Goal: Task Accomplishment & Management: Manage account settings

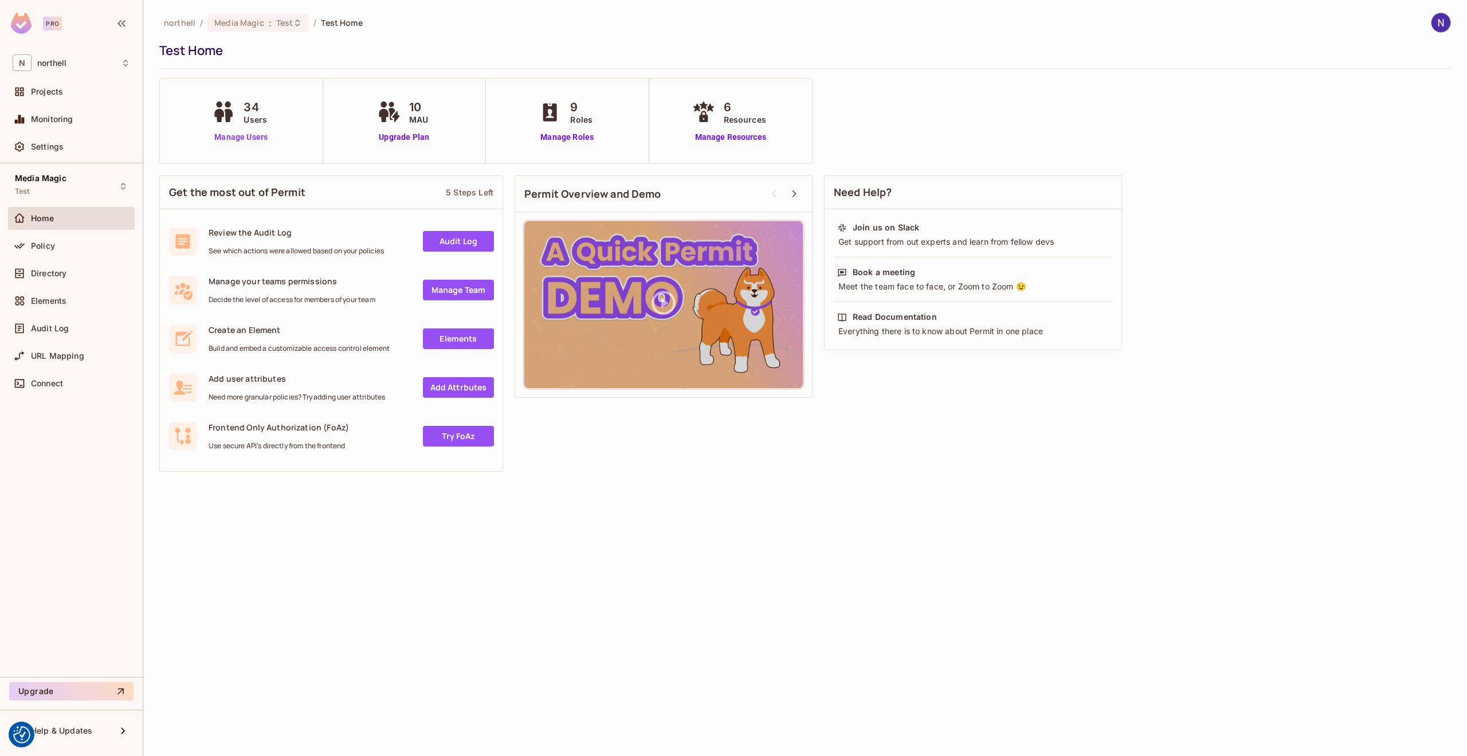
click at [243, 139] on link "Manage Users" at bounding box center [241, 137] width 64 height 12
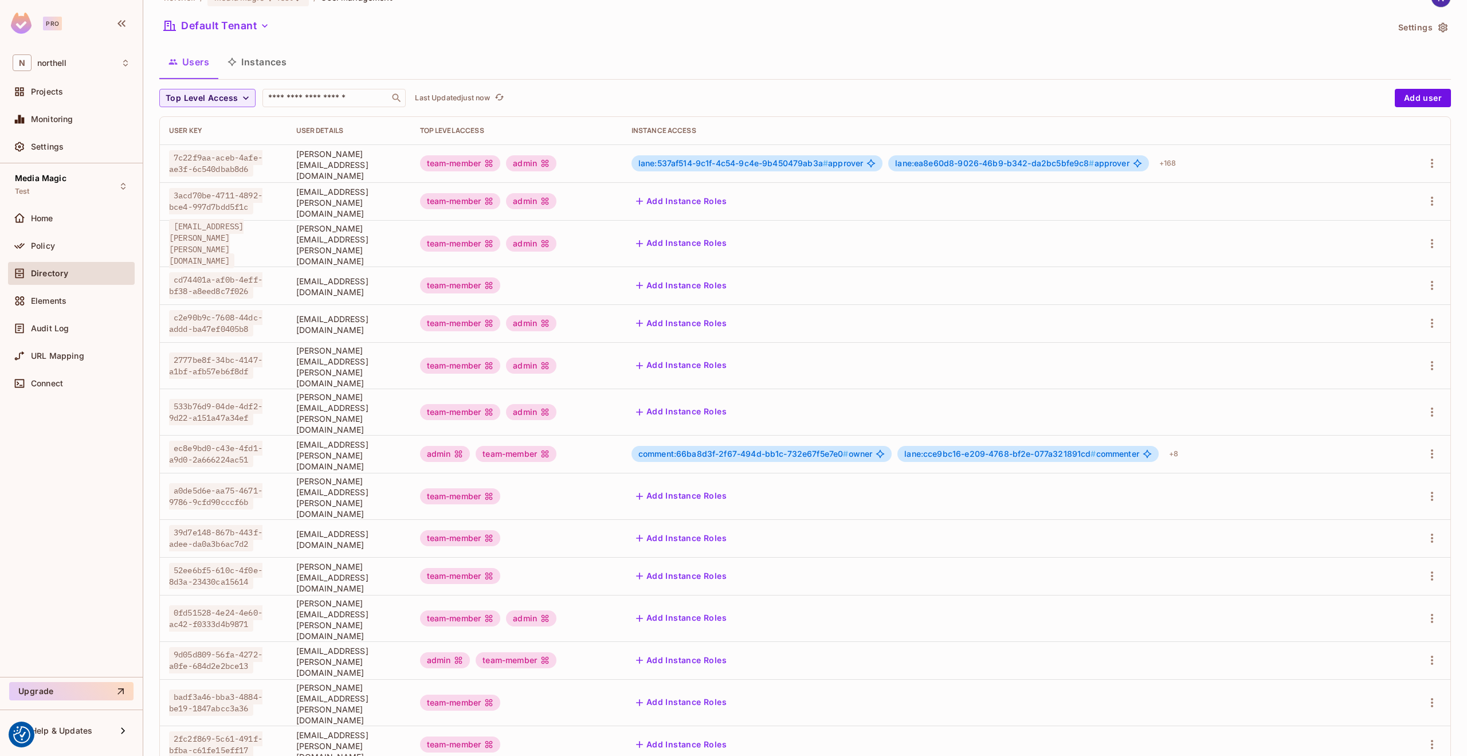
scroll to position [44, 0]
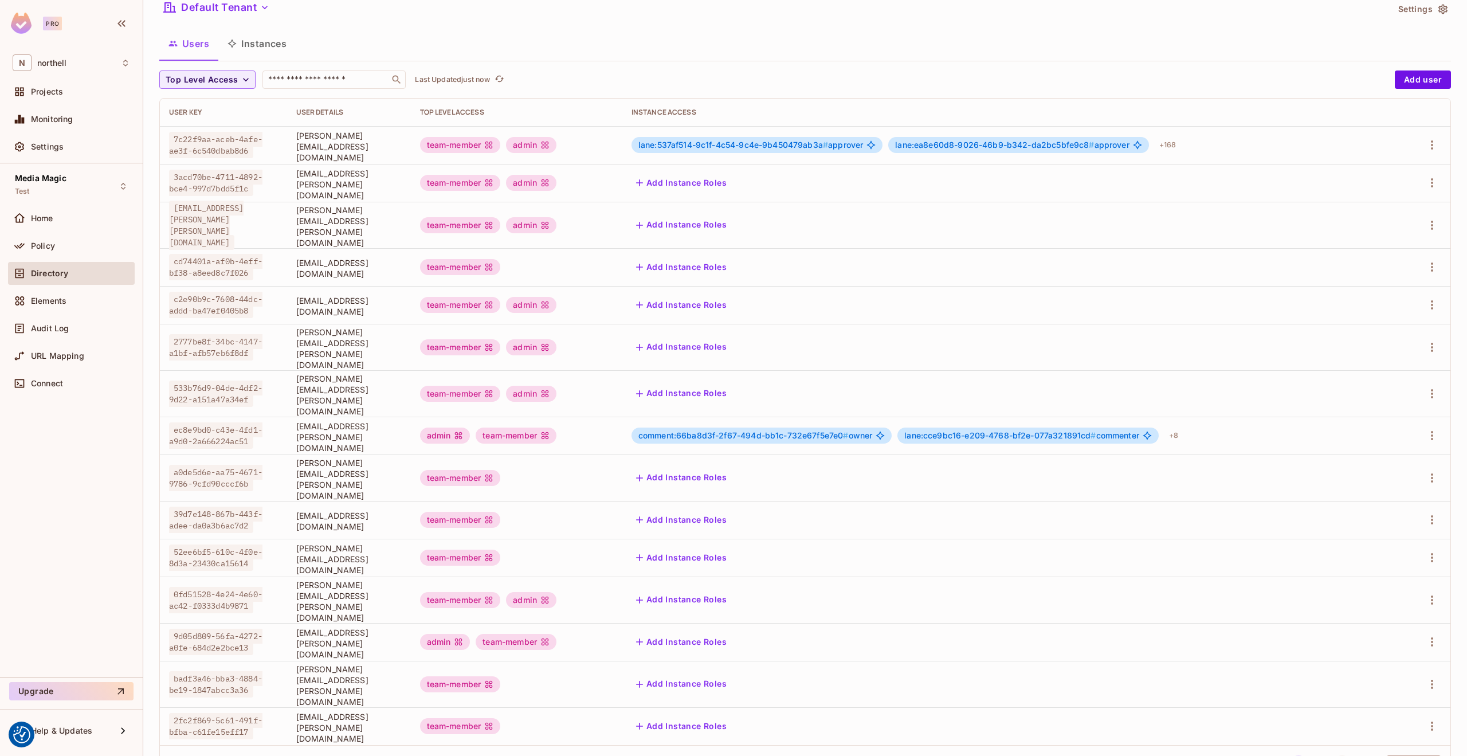
click at [1333, 755] on button "3" at bounding box center [1342, 764] width 18 height 18
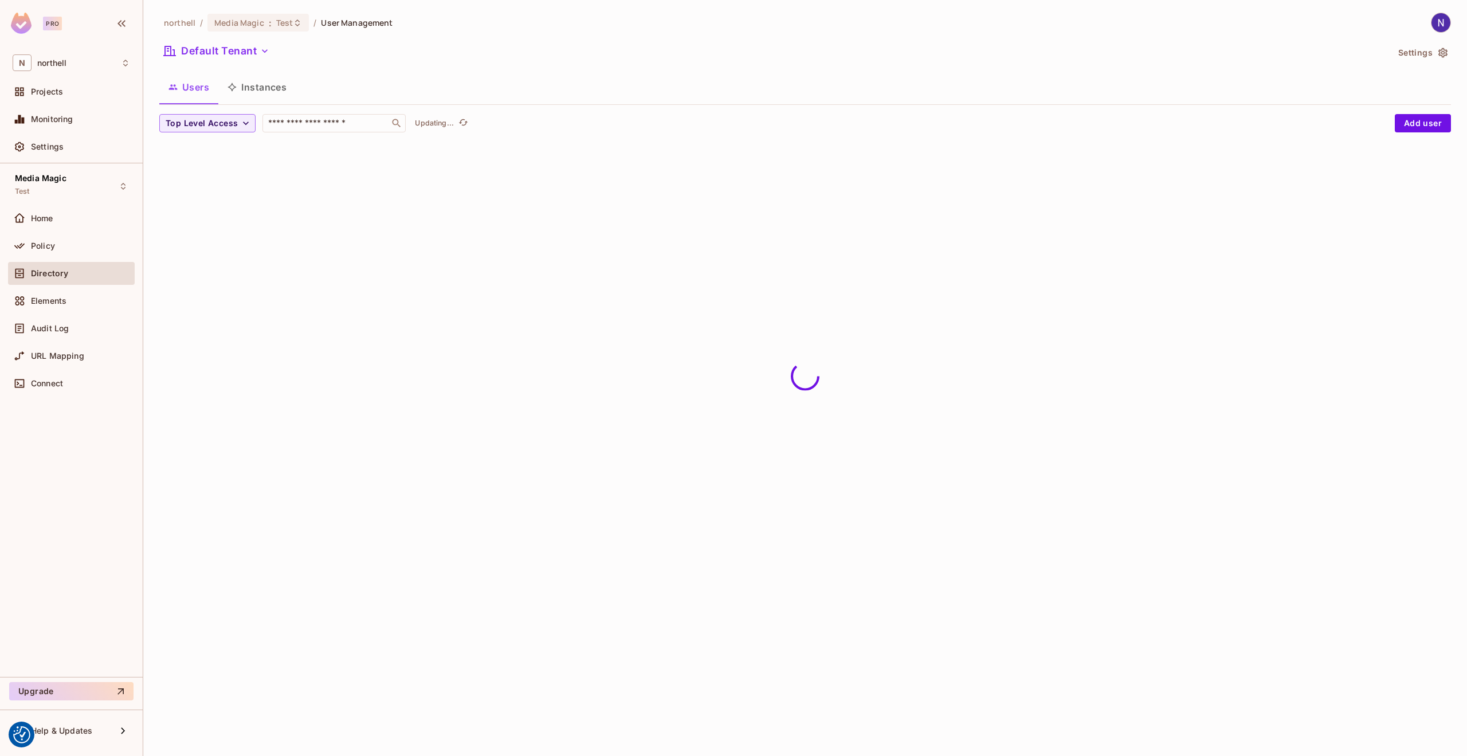
scroll to position [0, 0]
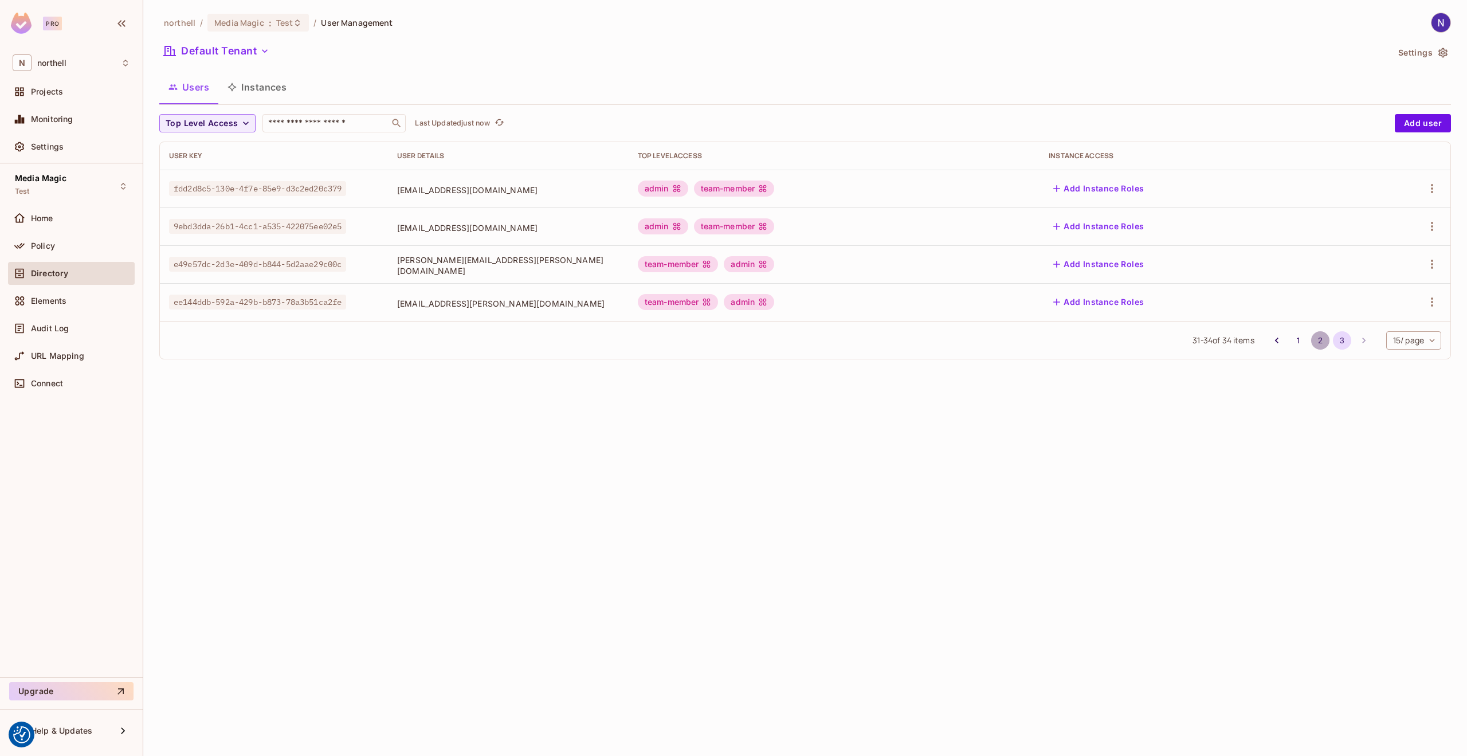
click at [1315, 341] on button "2" at bounding box center [1320, 340] width 18 height 18
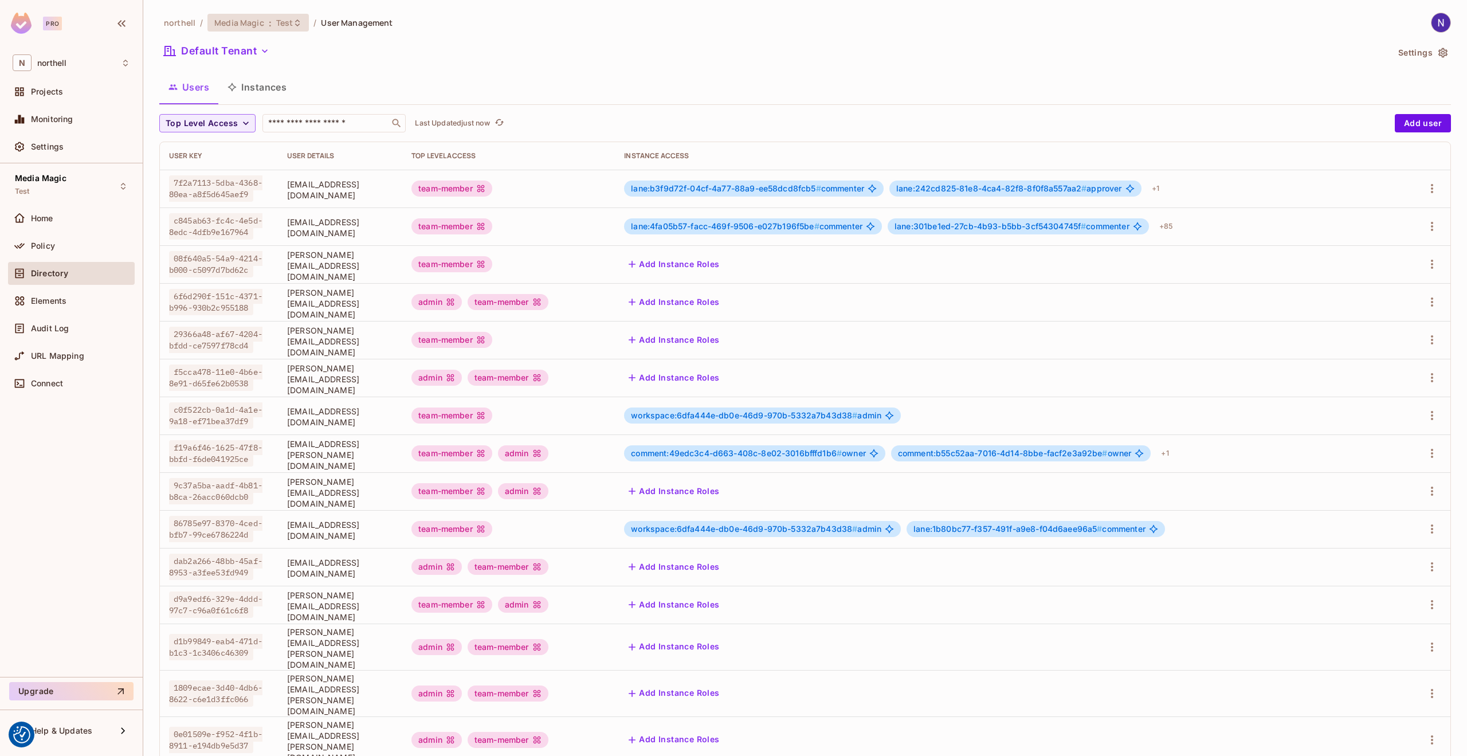
click at [296, 20] on icon at bounding box center [297, 22] width 5 height 7
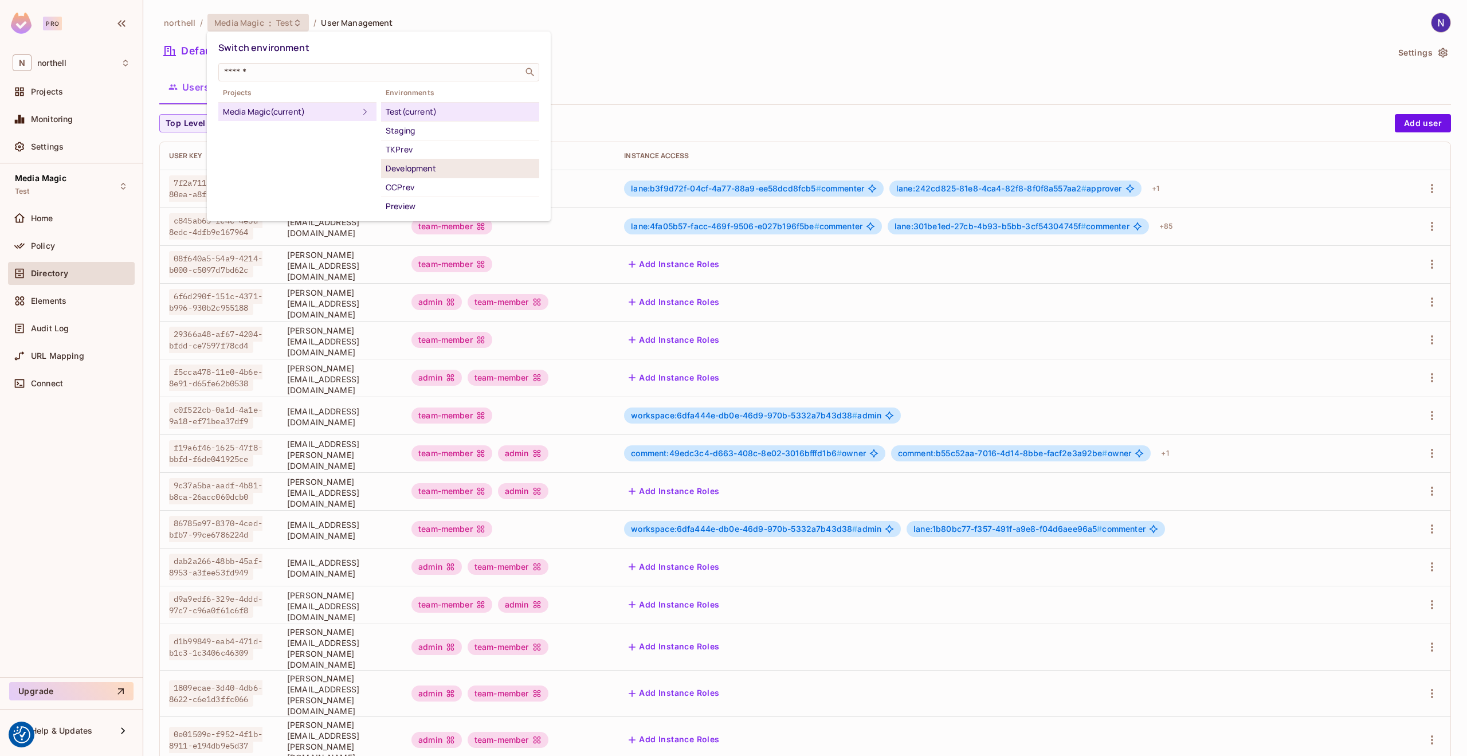
click at [415, 167] on div "Development" at bounding box center [460, 169] width 149 height 14
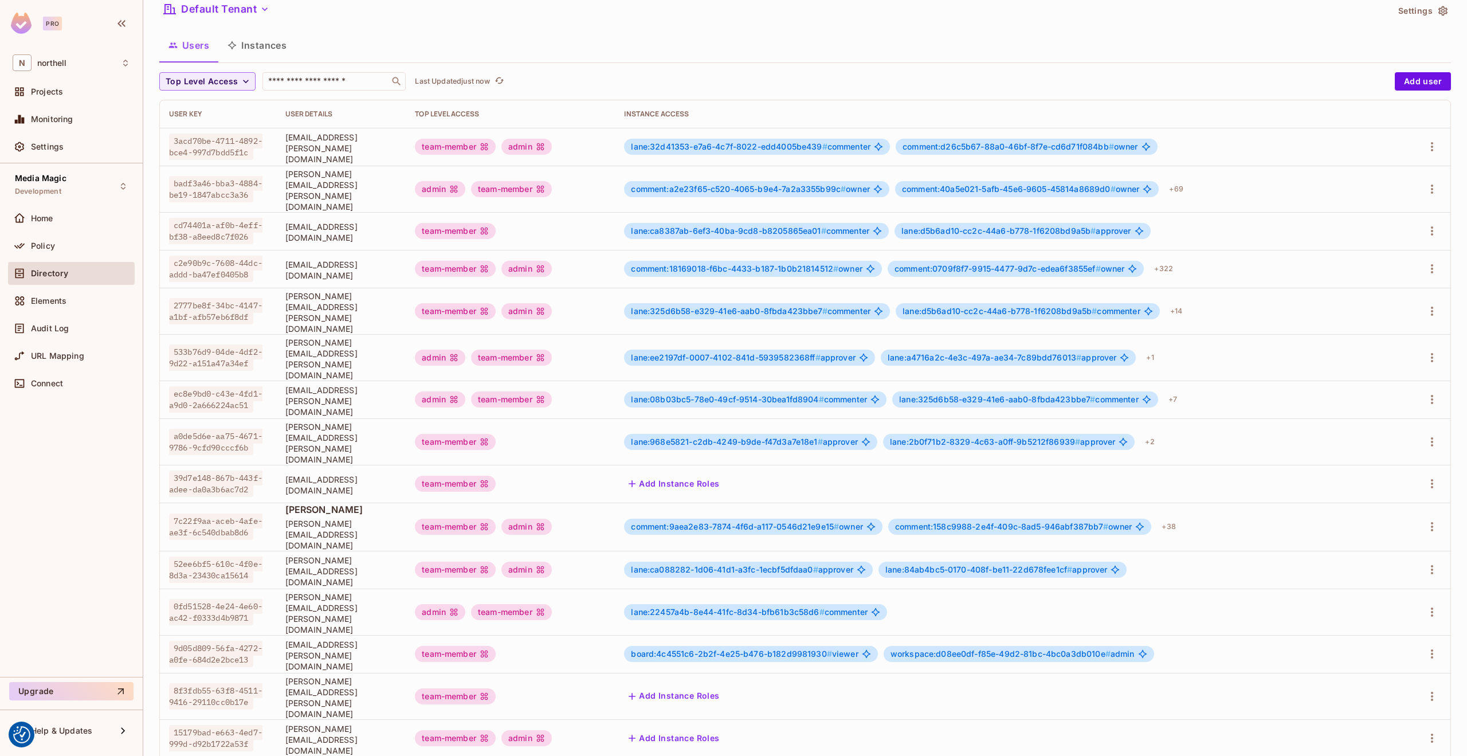
scroll to position [44, 0]
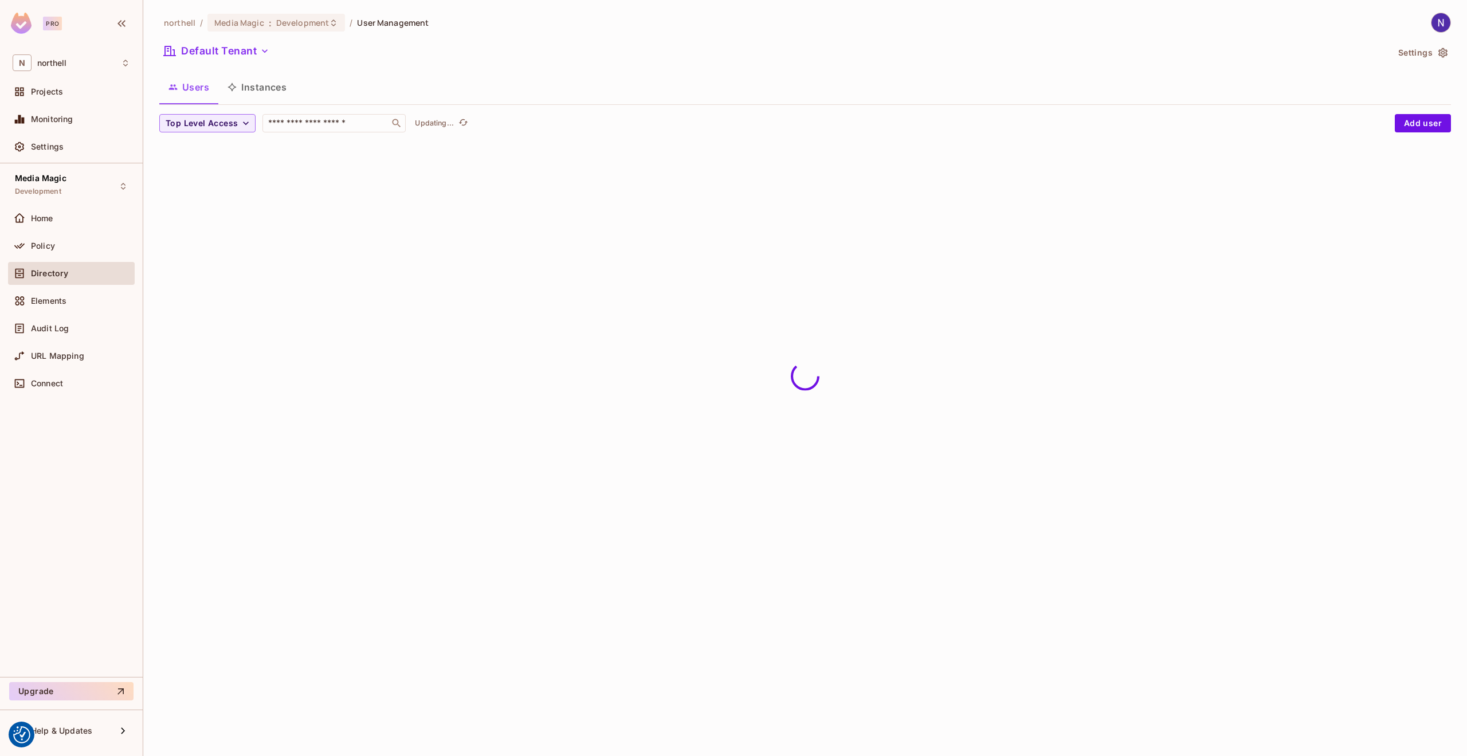
scroll to position [0, 0]
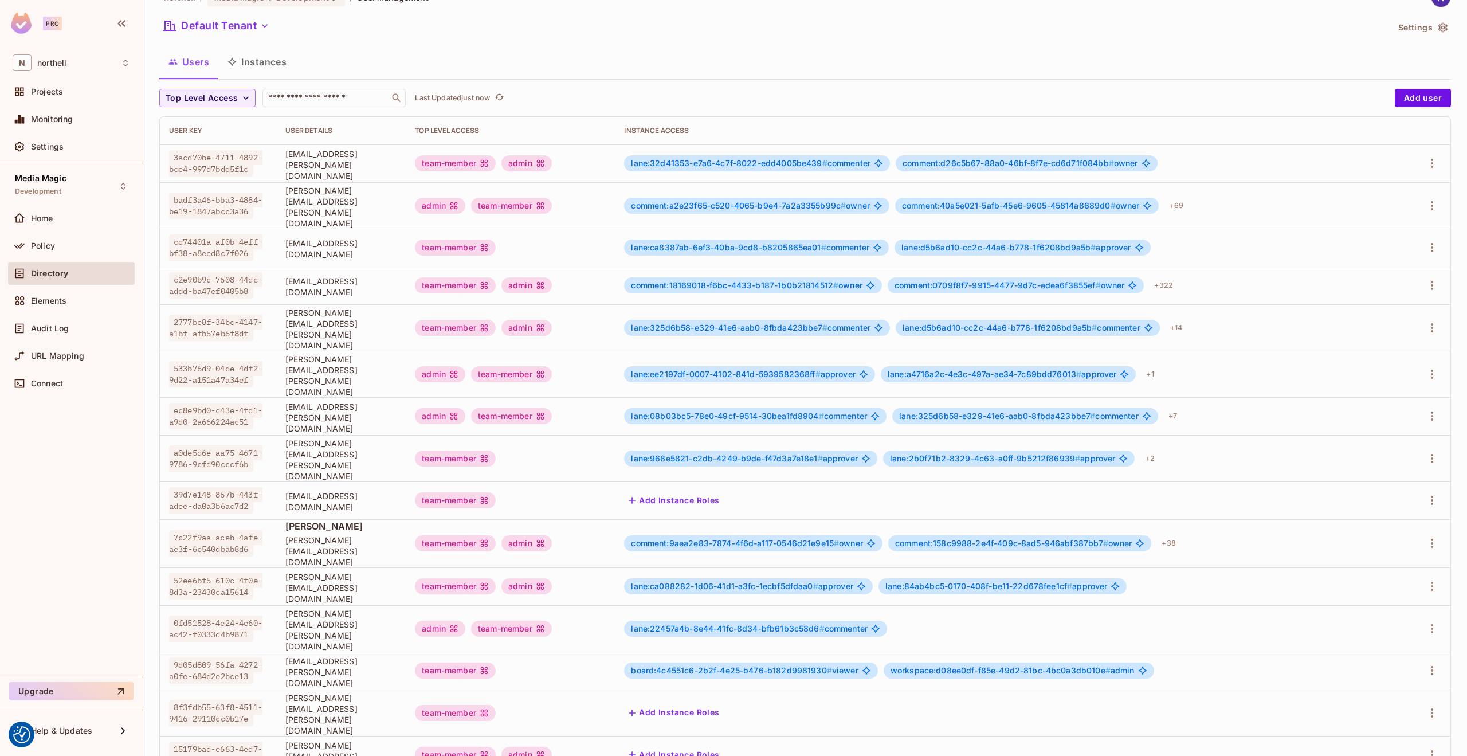
scroll to position [44, 0]
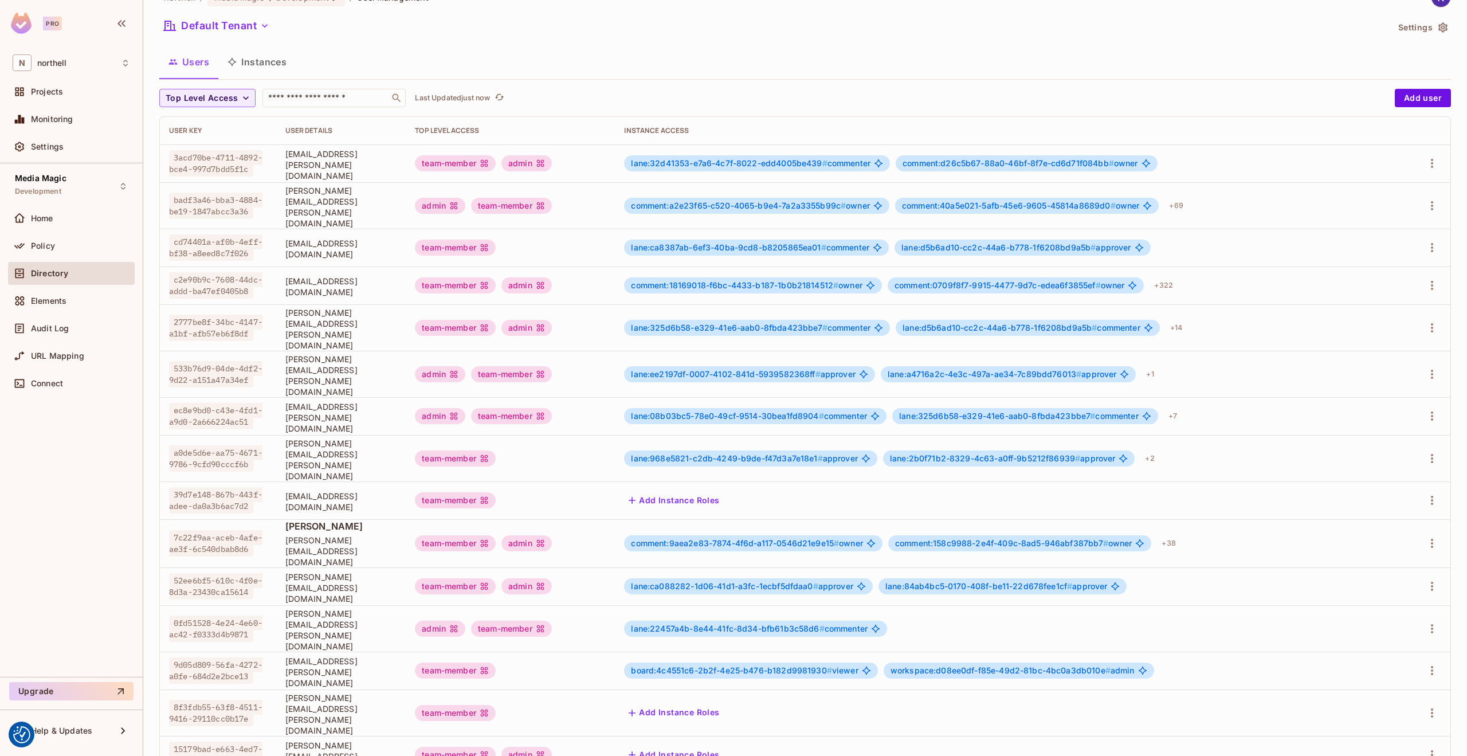
scroll to position [44, 0]
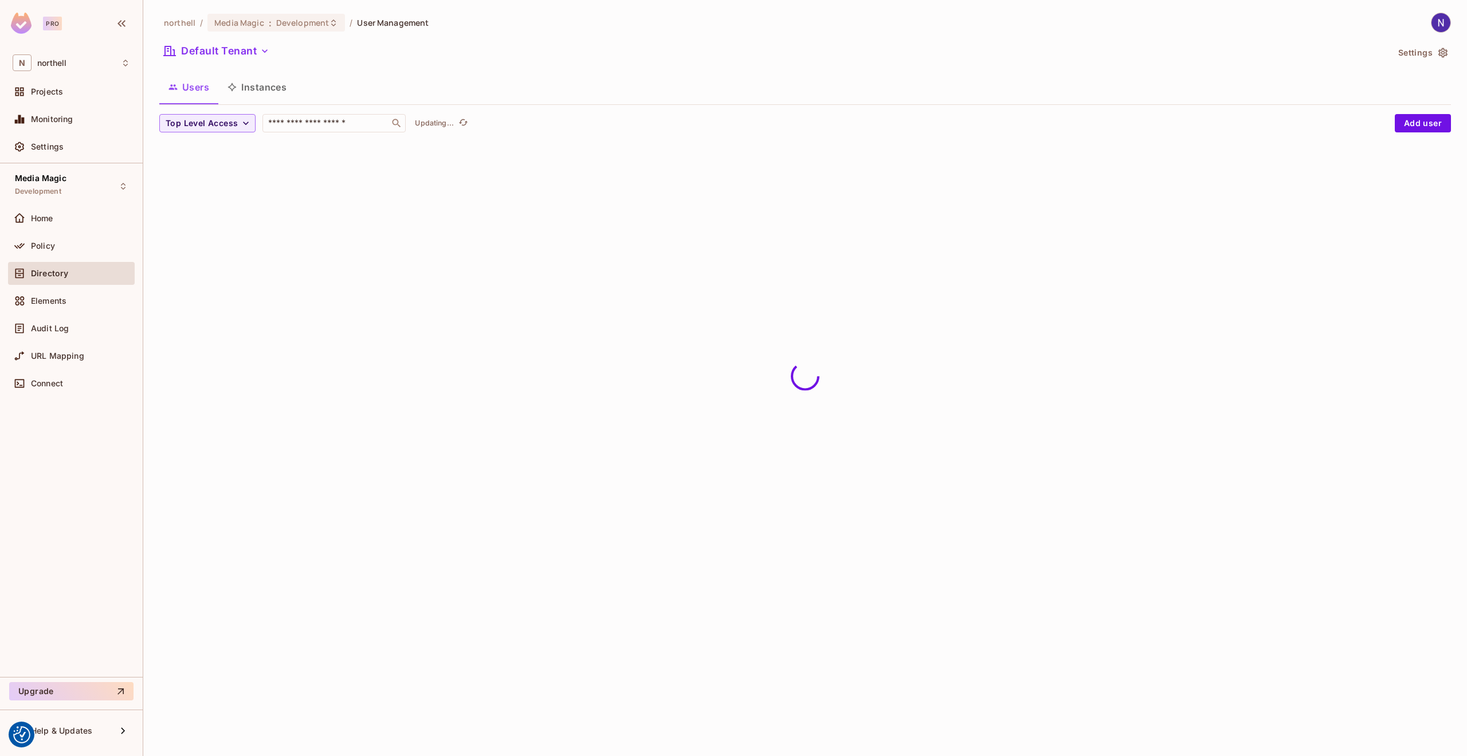
scroll to position [0, 0]
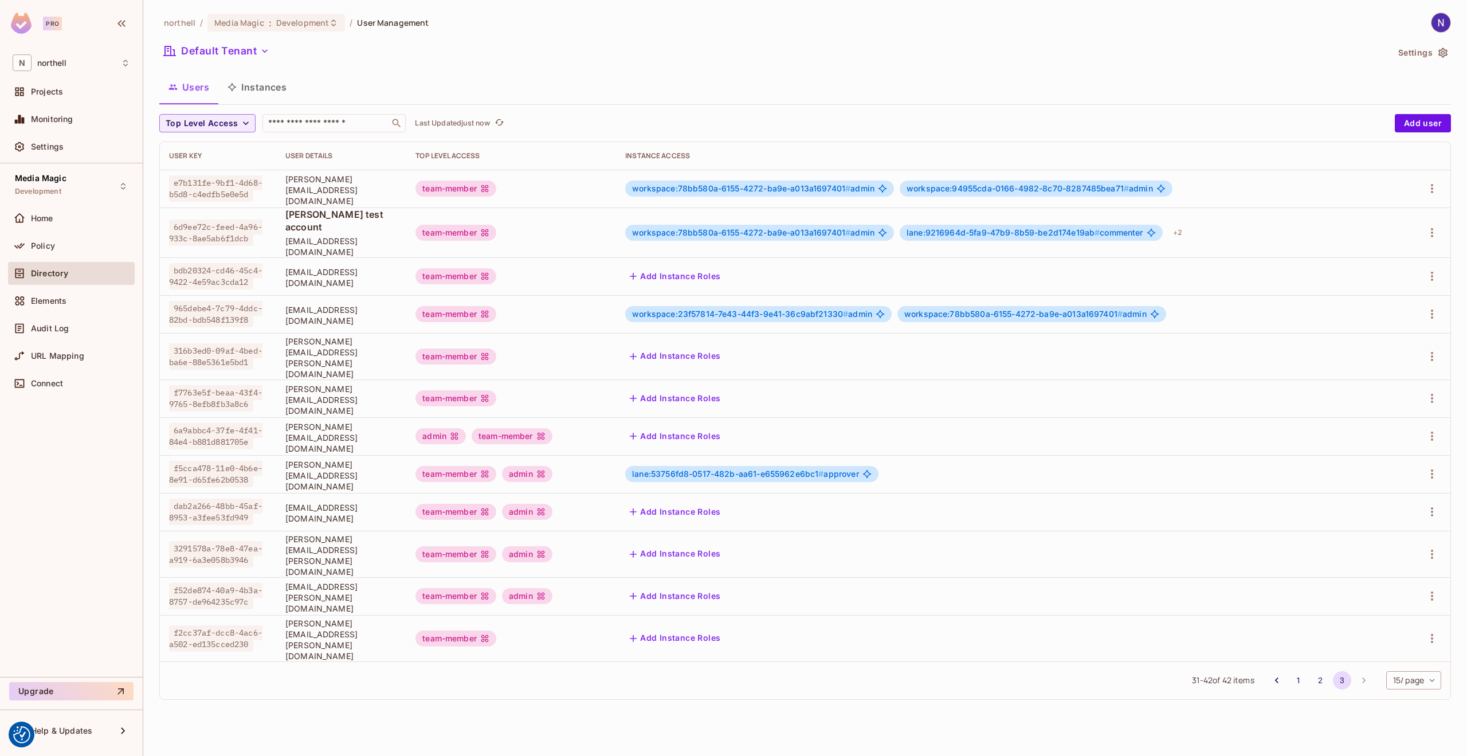
click at [496, 630] on div "team-member" at bounding box center [455, 638] width 81 height 16
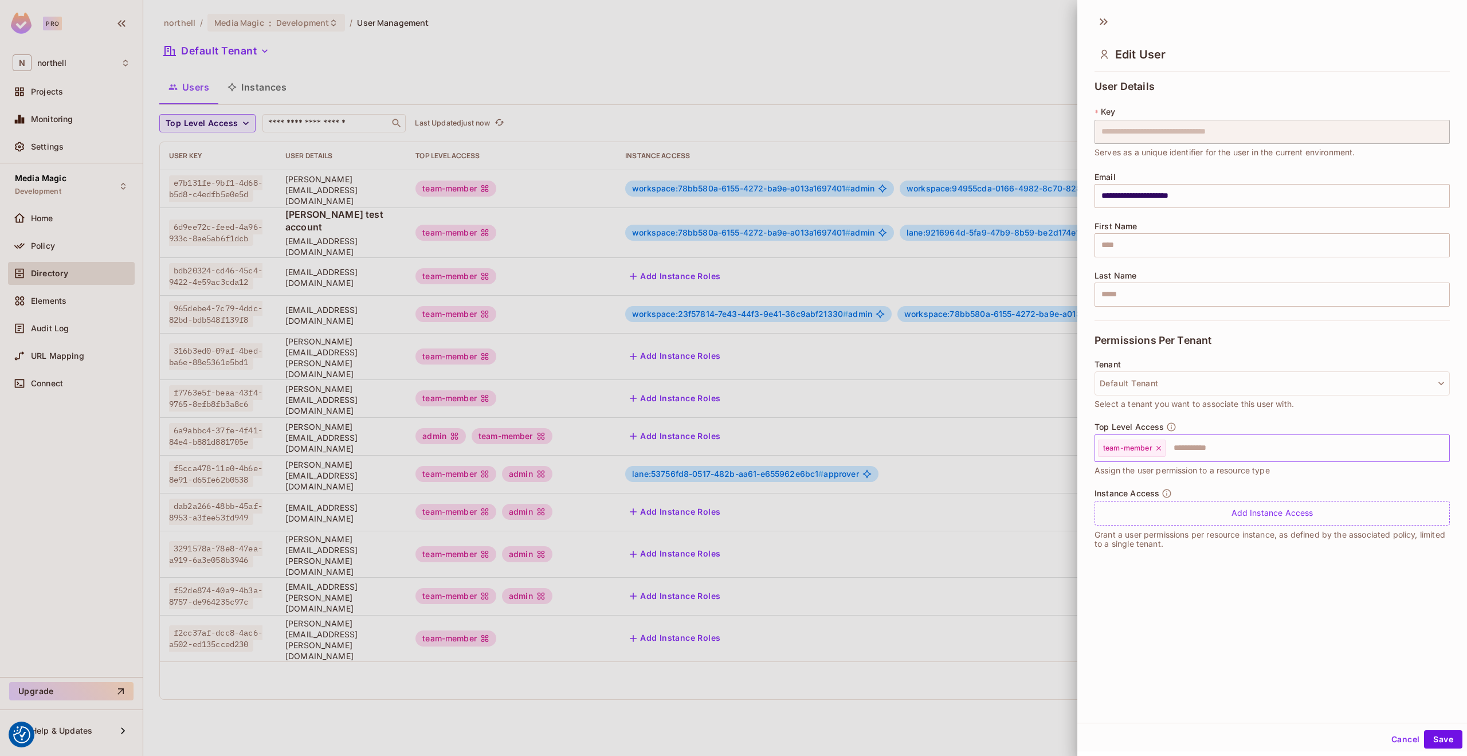
click at [1179, 449] on input "text" at bounding box center [1296, 448] width 261 height 23
click at [1124, 497] on li "admin" at bounding box center [1262, 496] width 337 height 21
click at [1429, 739] on button "Save" at bounding box center [1443, 739] width 38 height 18
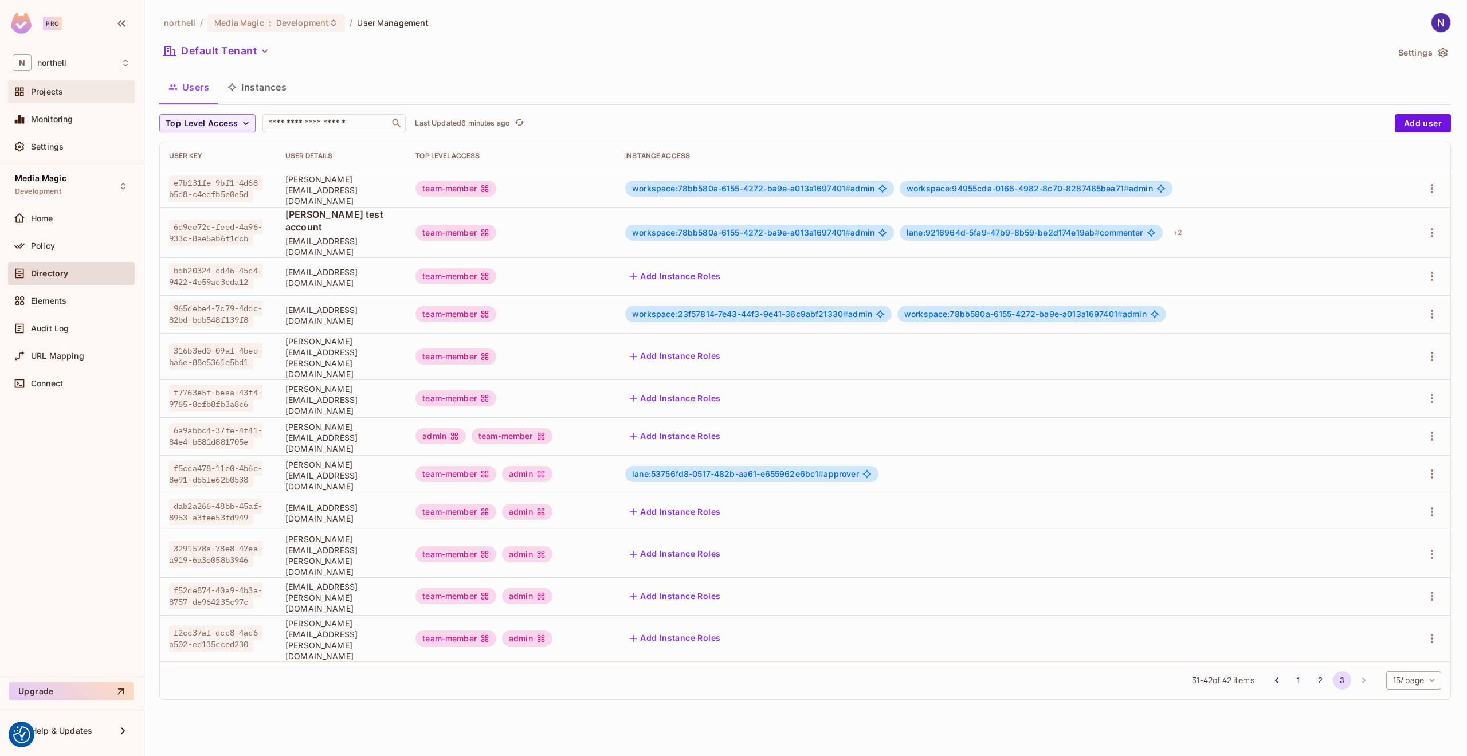
click at [57, 84] on div "Projects" at bounding box center [71, 91] width 127 height 23
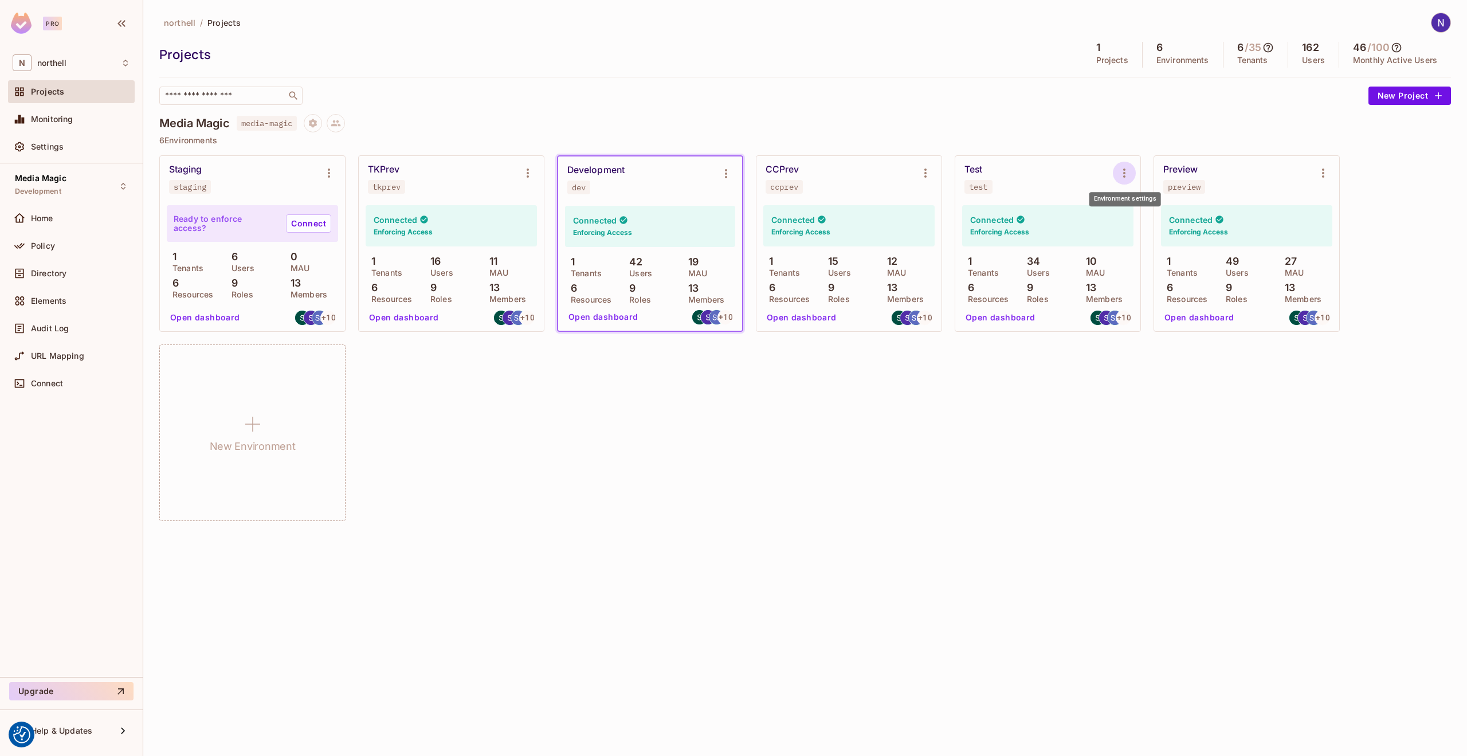
click at [1122, 170] on icon "Environment settings" at bounding box center [1124, 173] width 14 height 14
click at [1158, 268] on div "Edit Environment" at bounding box center [1188, 270] width 65 height 11
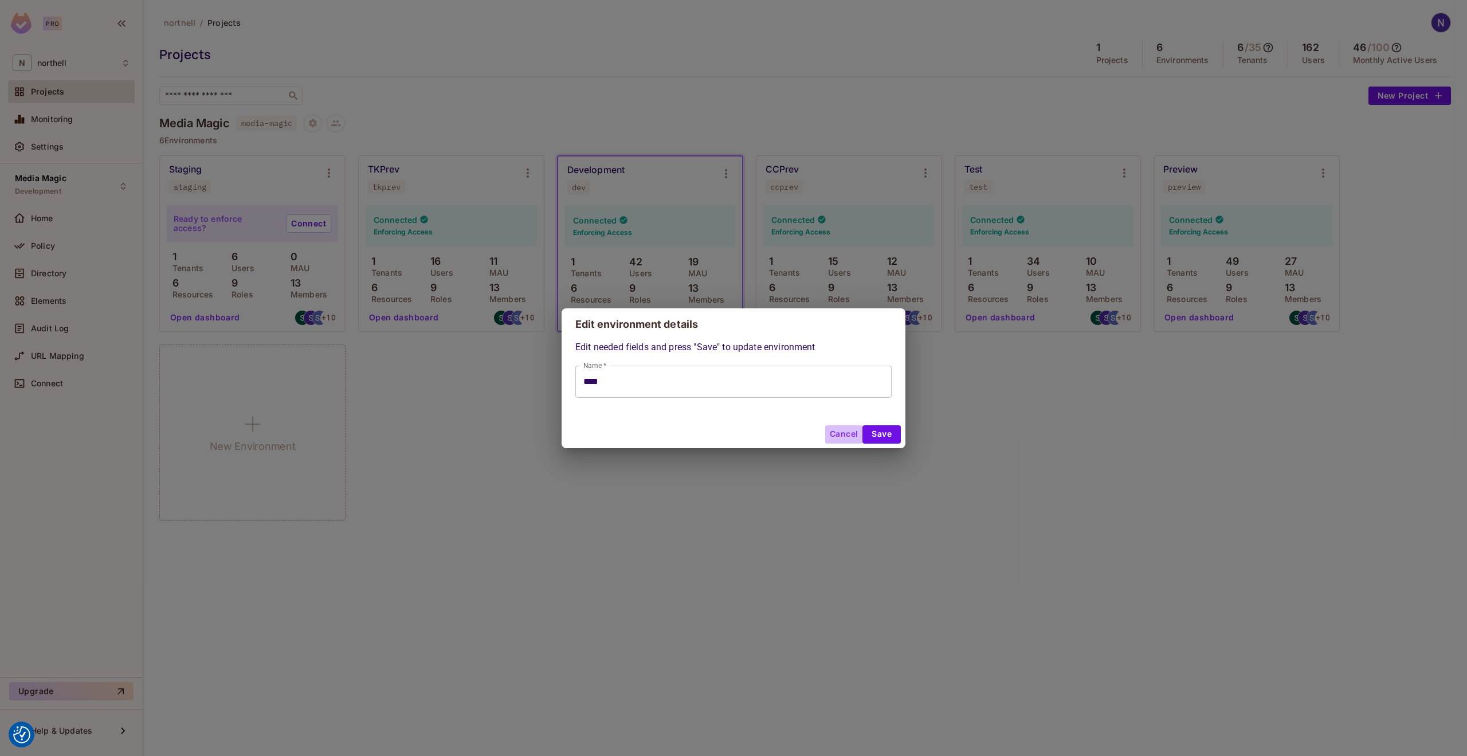
click at [842, 435] on button "Cancel" at bounding box center [843, 434] width 37 height 18
type input "****"
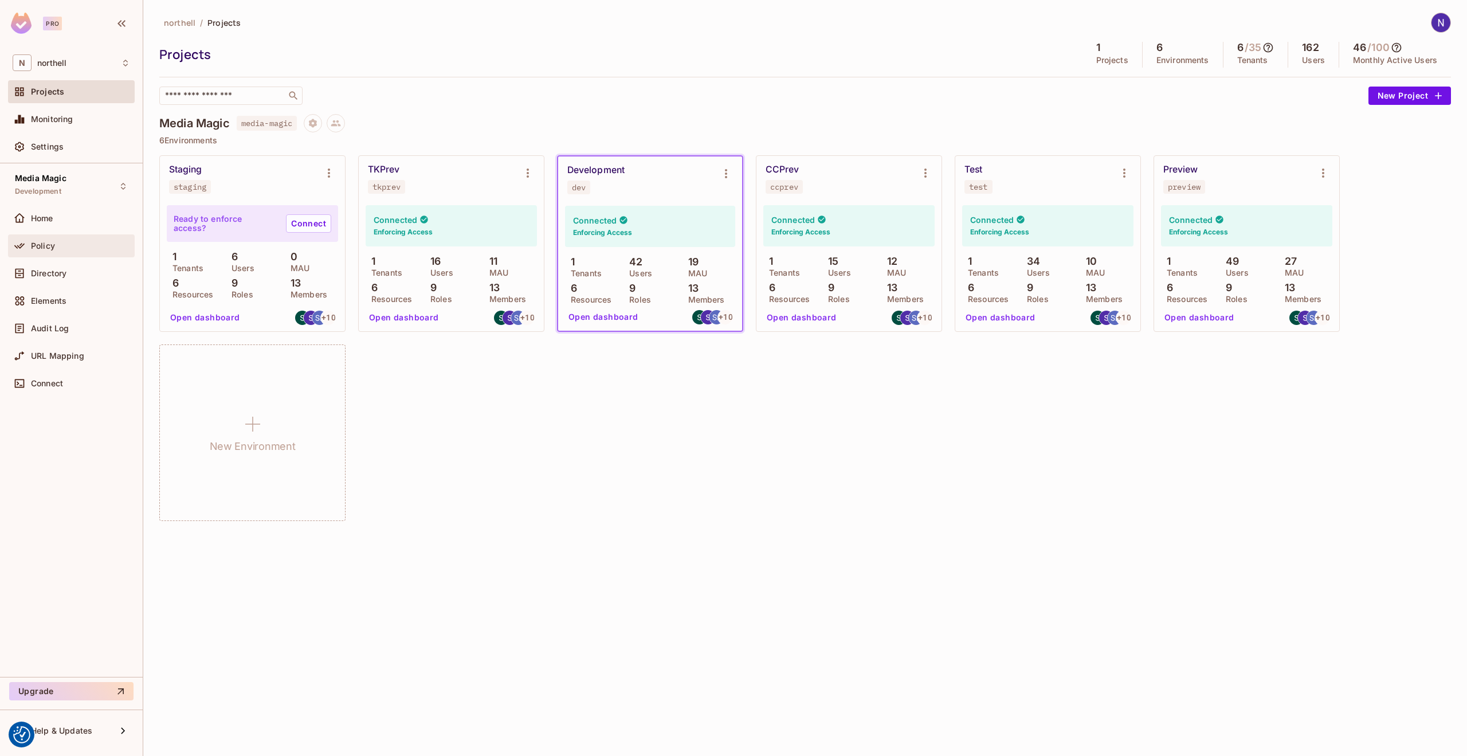
click at [37, 243] on span "Policy" at bounding box center [43, 245] width 24 height 9
